Goal: Information Seeking & Learning: Learn about a topic

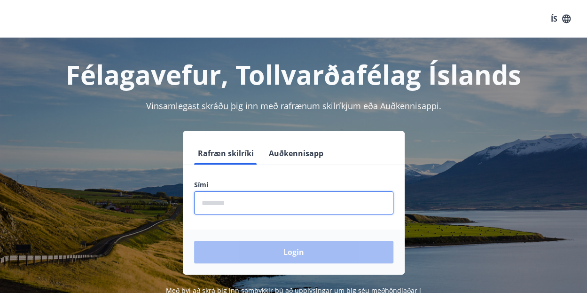
click at [226, 206] on input "phone" at bounding box center [293, 202] width 199 height 23
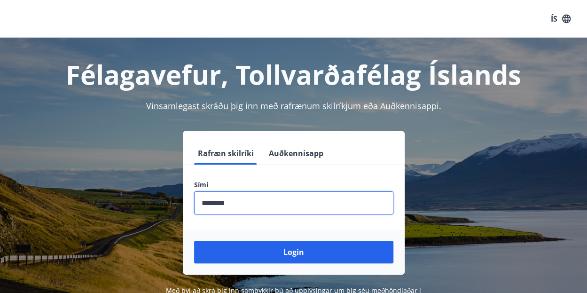
type input "********"
click at [194, 241] on button "Login" at bounding box center [293, 252] width 199 height 23
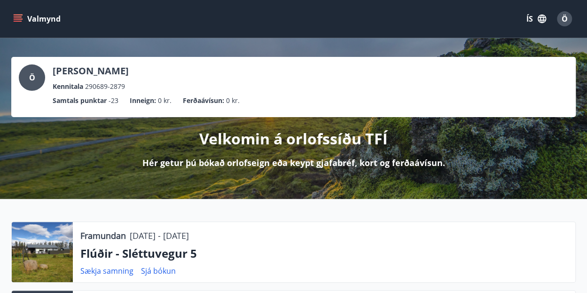
click at [27, 16] on button "Valmynd" at bounding box center [37, 18] width 53 height 17
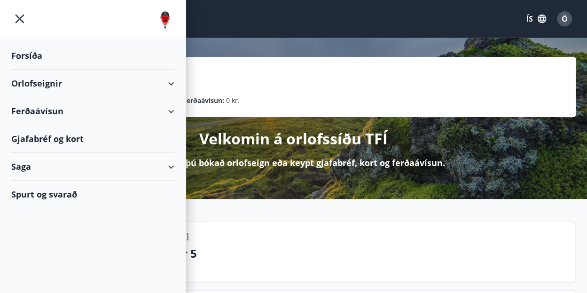
click at [81, 112] on div "Ferðaávísun" at bounding box center [92, 111] width 163 height 28
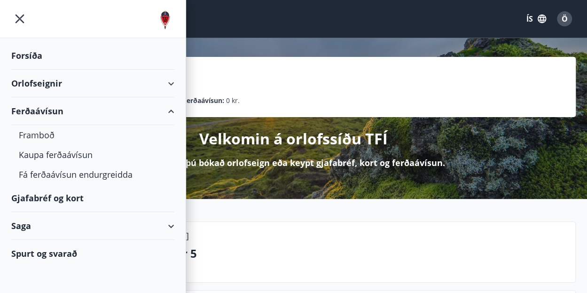
click at [64, 199] on div "Gjafabréf og kort" at bounding box center [92, 198] width 163 height 28
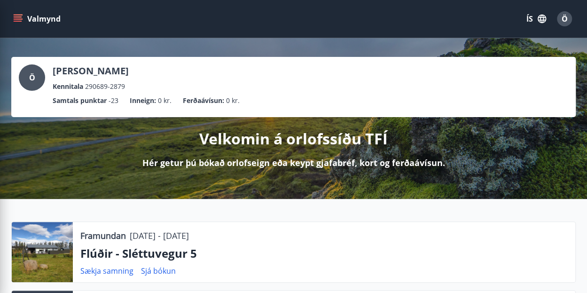
click at [360, 60] on div "Ö Ölvir Karlsson Kennitala 290689-2879 Samtals punktar -23 Inneign : 0 kr. Ferð…" at bounding box center [293, 87] width 565 height 60
click at [35, 18] on button "Valmynd" at bounding box center [37, 18] width 53 height 17
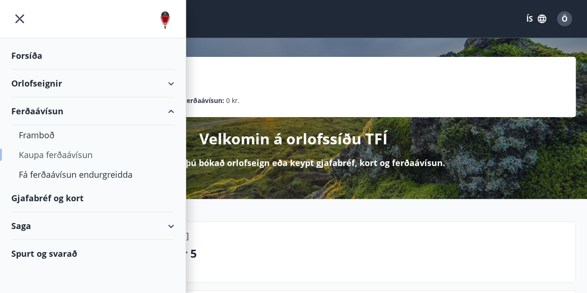
click at [75, 154] on div "Kaupa ferðaávísun" at bounding box center [93, 155] width 148 height 20
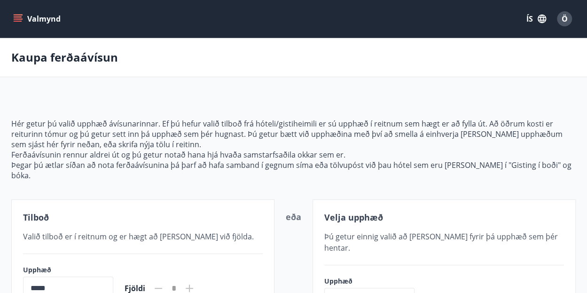
click at [19, 25] on button "Valmynd" at bounding box center [37, 18] width 53 height 17
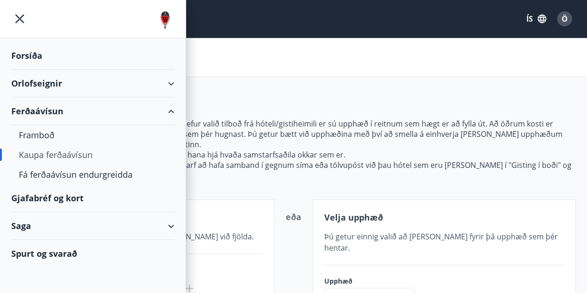
click at [39, 111] on div "Ferðaávísun" at bounding box center [92, 111] width 163 height 28
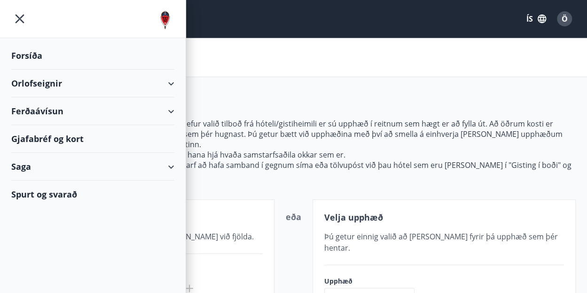
click at [39, 111] on div "Ferðaávísun" at bounding box center [92, 111] width 163 height 28
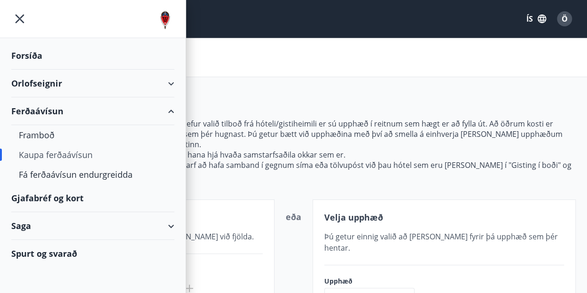
click at [49, 84] on div "Orlofseignir" at bounding box center [92, 84] width 163 height 28
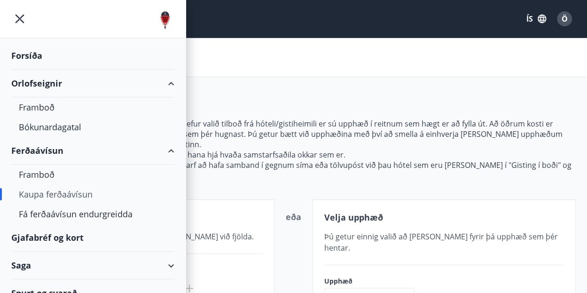
click at [32, 52] on div "Forsíða" at bounding box center [92, 56] width 163 height 28
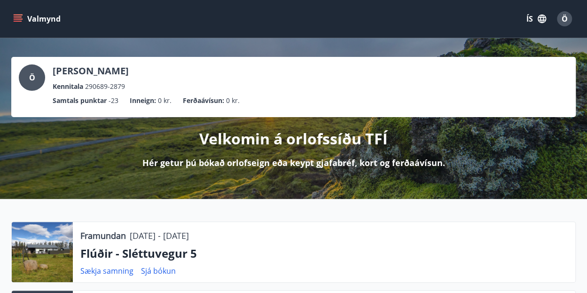
click at [17, 15] on icon "menu" at bounding box center [19, 15] width 10 height 1
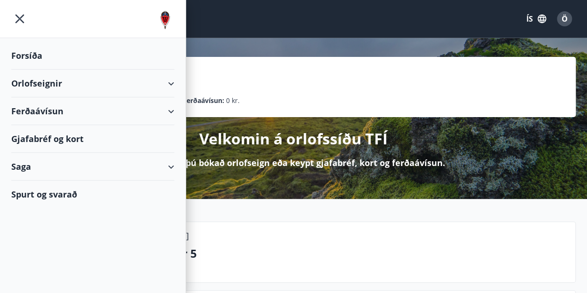
click at [169, 114] on div "Ferðaávísun" at bounding box center [92, 111] width 163 height 28
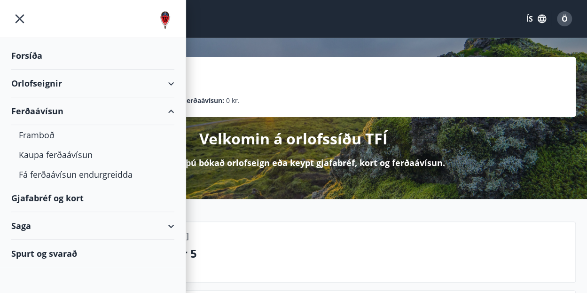
click at [29, 110] on div "Ferðaávísun" at bounding box center [92, 111] width 163 height 28
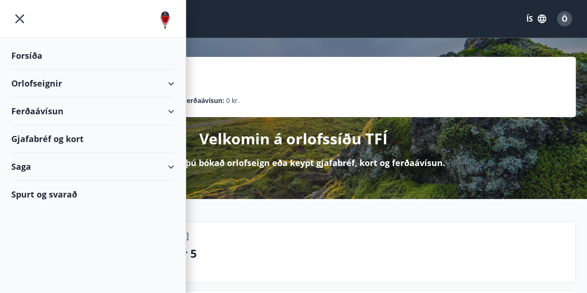
click at [29, 110] on div "Ferðaávísun" at bounding box center [92, 111] width 163 height 28
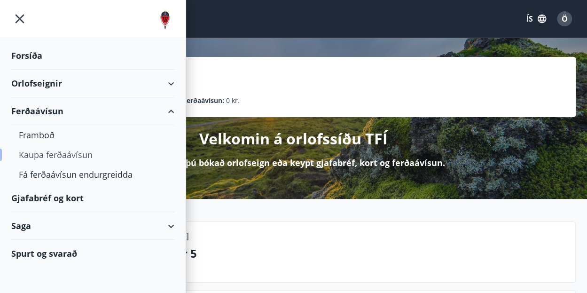
click at [53, 152] on div "Kaupa ferðaávísun" at bounding box center [93, 155] width 148 height 20
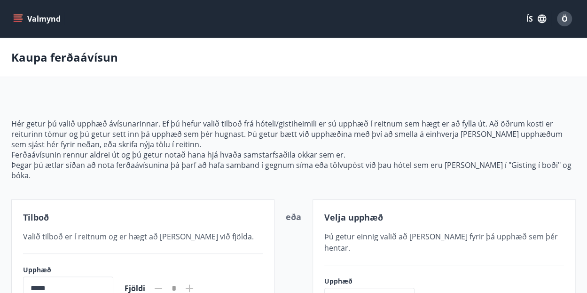
click at [14, 18] on icon "menu" at bounding box center [17, 18] width 9 height 9
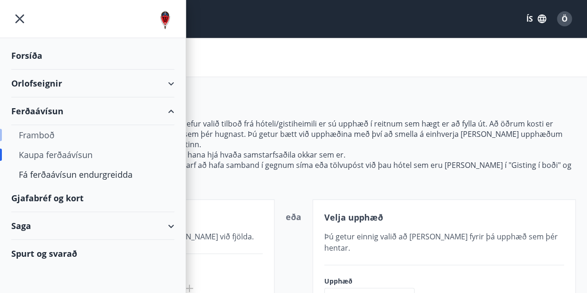
click at [44, 136] on div "Framboð" at bounding box center [93, 135] width 148 height 20
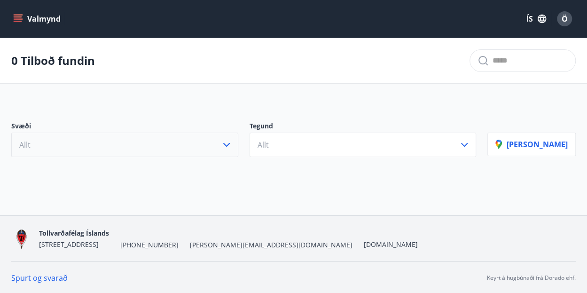
click at [60, 147] on button "Allt" at bounding box center [124, 145] width 227 height 24
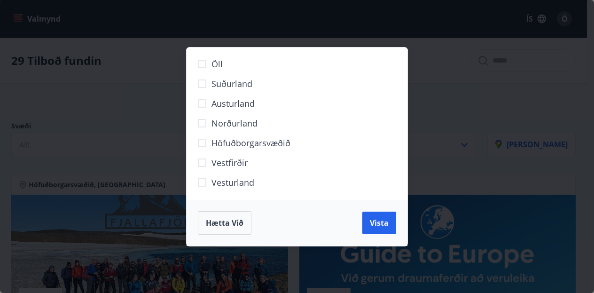
click at [496, 127] on div "Öll Suðurland Austurland Norðurland Höfuðborgarsvæðið Vestfirðir Vesturland Hæt…" at bounding box center [297, 146] width 594 height 293
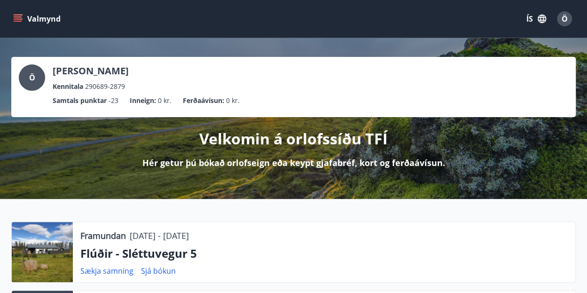
click at [21, 20] on icon "menu" at bounding box center [17, 18] width 9 height 9
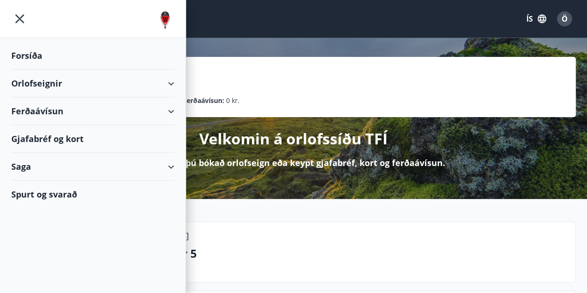
click at [167, 110] on div "Ferðaávísun" at bounding box center [92, 111] width 163 height 28
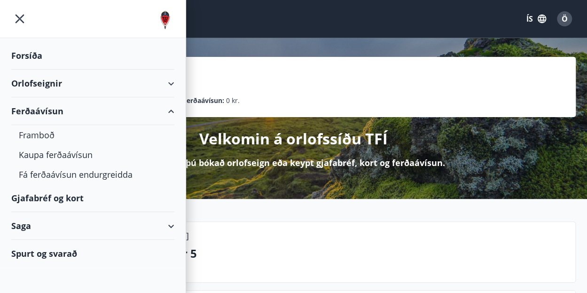
click at [88, 193] on div "Gjafabréf og kort" at bounding box center [92, 198] width 163 height 28
